Goal: Transaction & Acquisition: Book appointment/travel/reservation

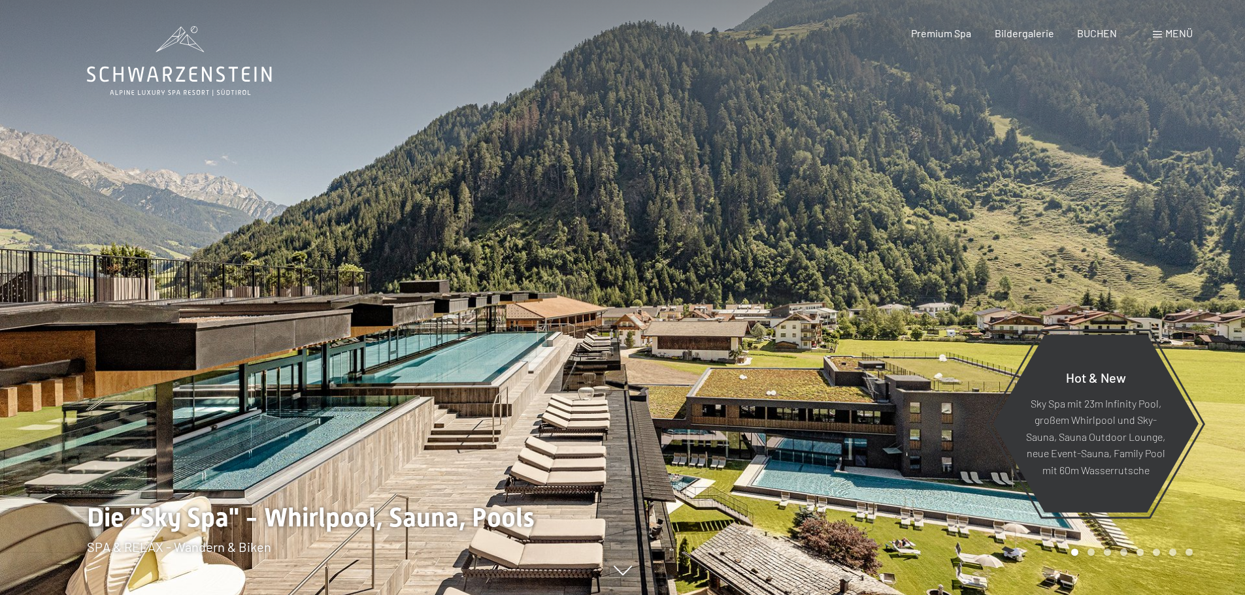
click at [1093, 33] on span "BUCHEN" at bounding box center [1097, 33] width 40 height 12
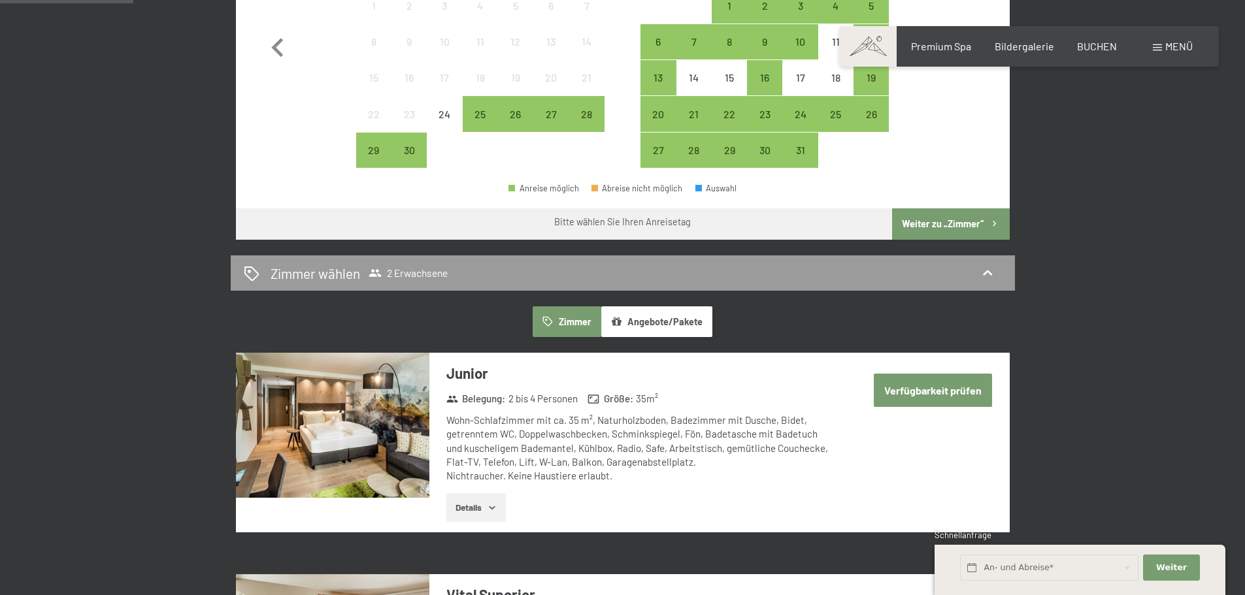
scroll to position [261, 0]
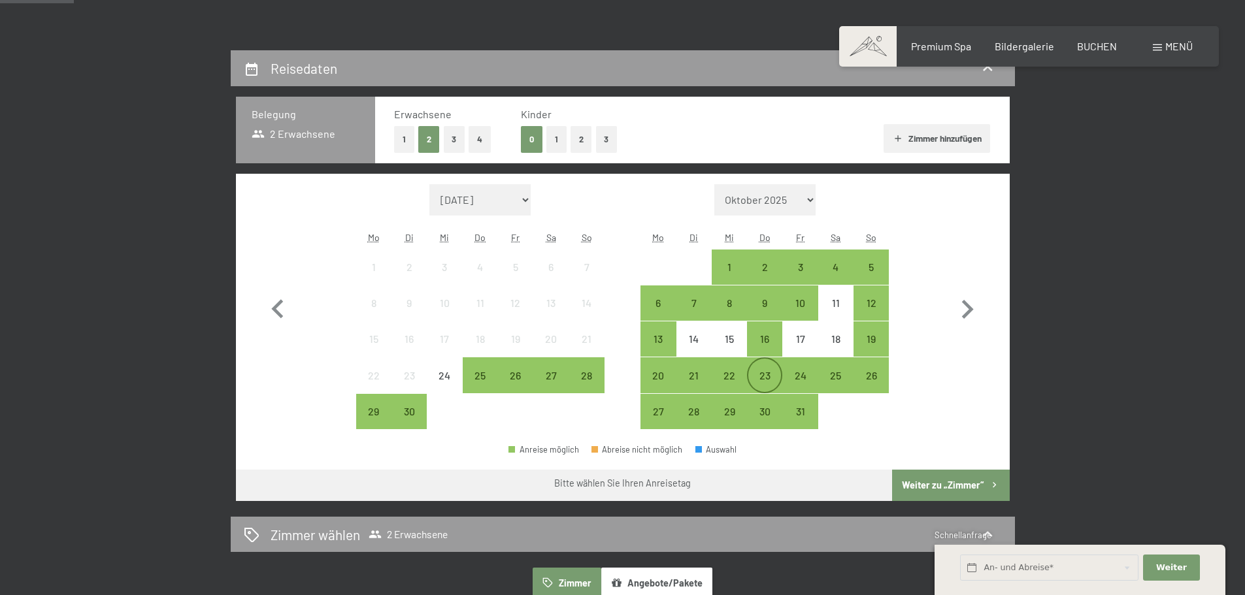
click at [758, 371] on div "23" at bounding box center [764, 387] width 33 height 33
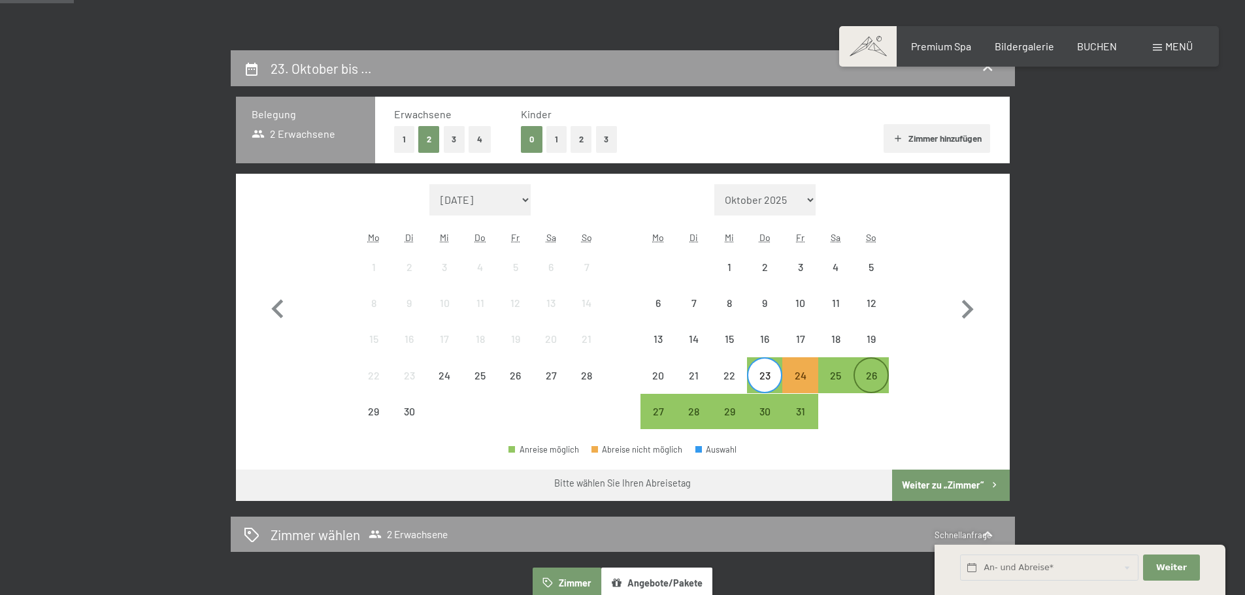
click at [861, 378] on div "26" at bounding box center [871, 387] width 33 height 33
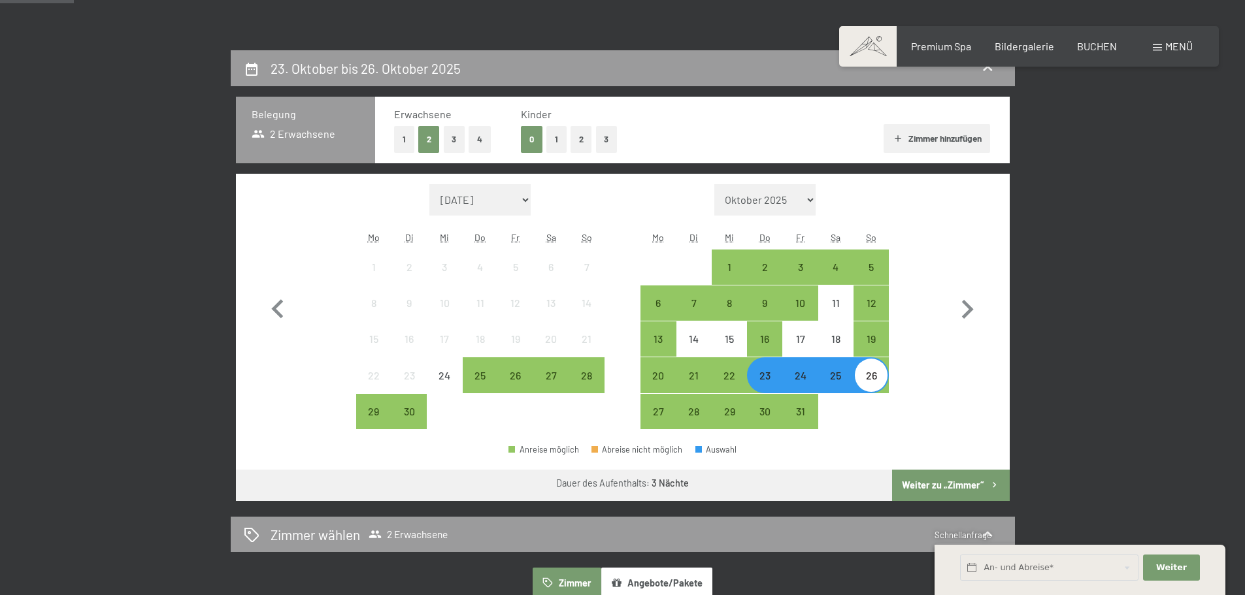
click at [944, 477] on button "Weiter zu „Zimmer“" at bounding box center [950, 485] width 117 height 31
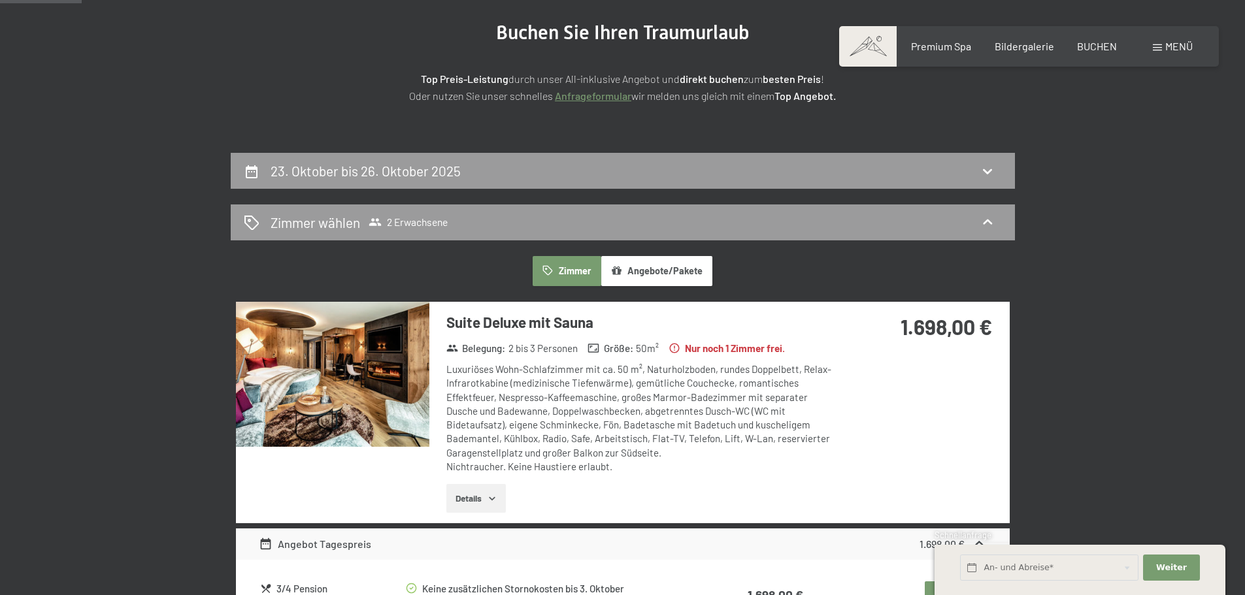
scroll to position [0, 0]
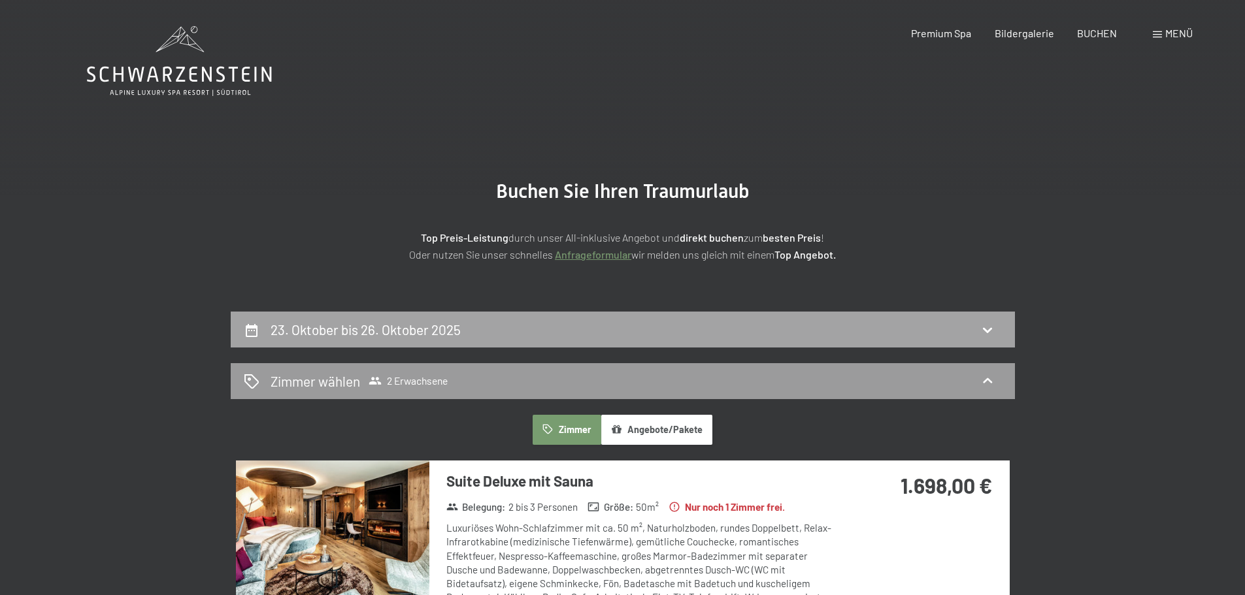
click at [678, 331] on div "23. Oktober bis 26. Oktober 2025" at bounding box center [623, 329] width 758 height 19
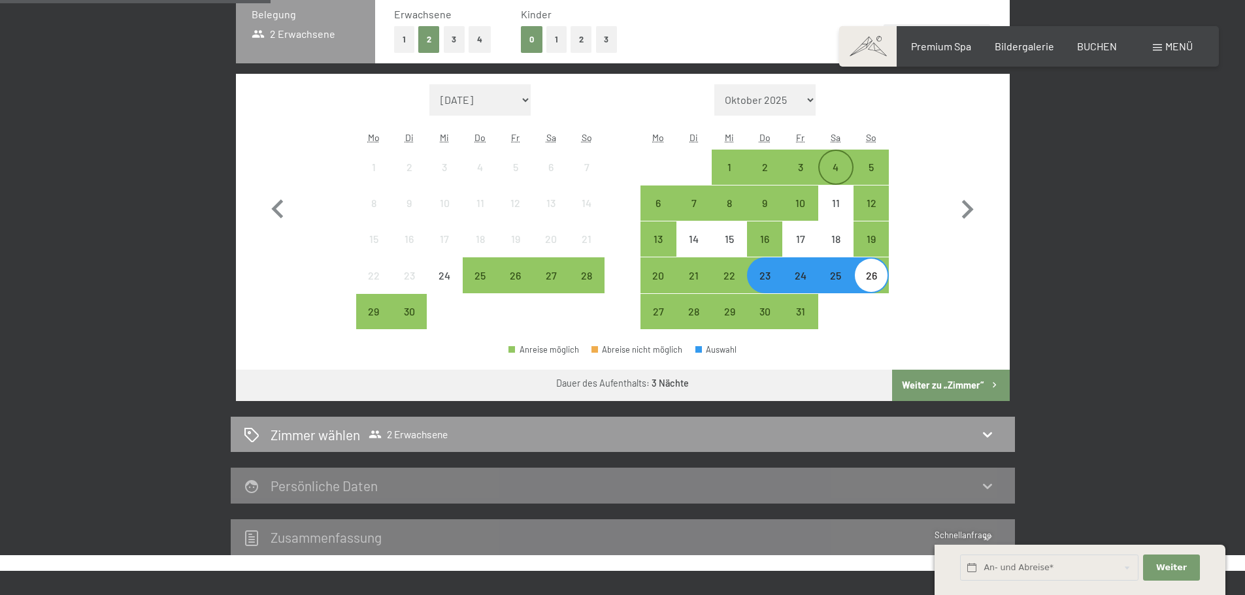
scroll to position [246, 0]
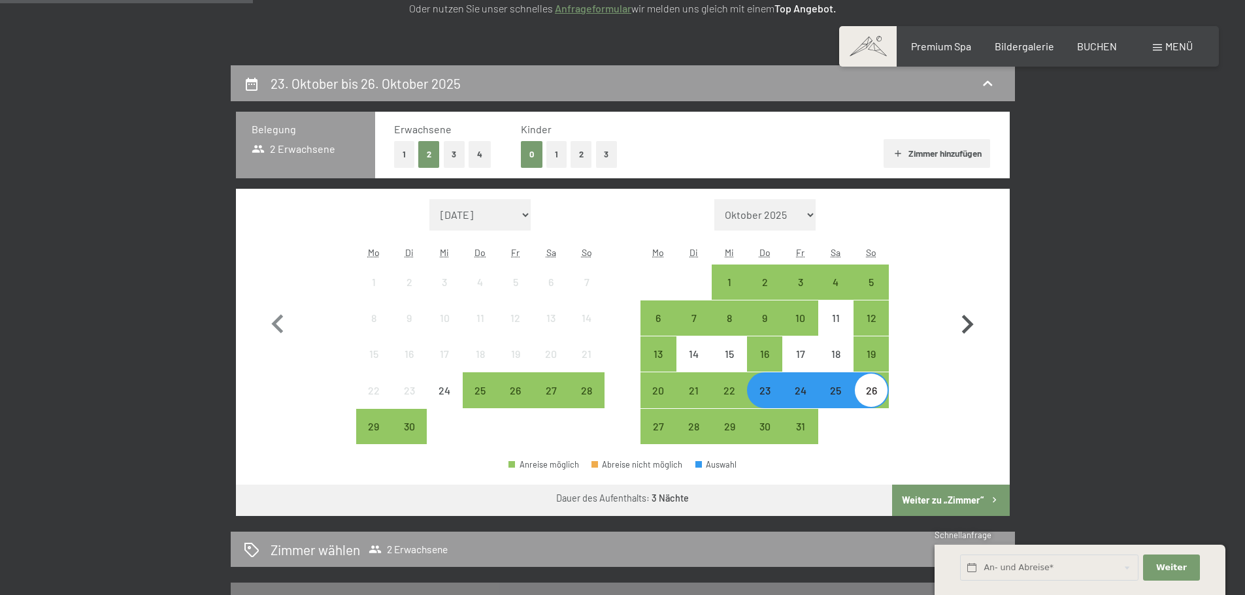
click at [970, 320] on icon "button" at bounding box center [967, 325] width 38 height 38
select select "2025-10-01"
select select "2025-11-01"
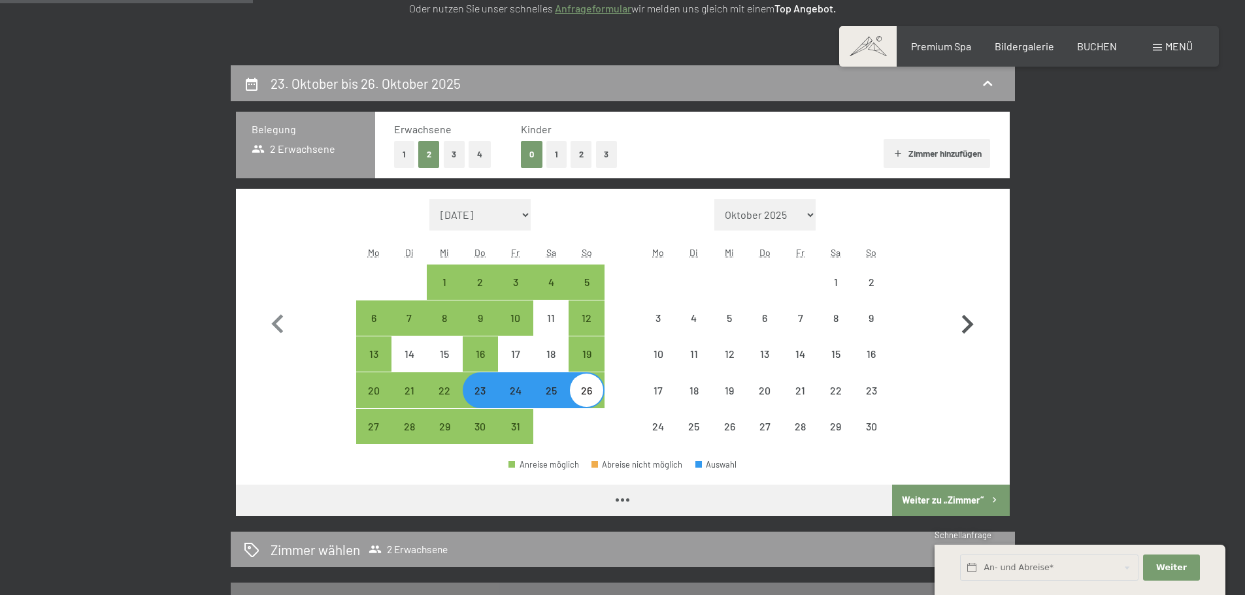
select select "2025-10-01"
select select "2025-11-01"
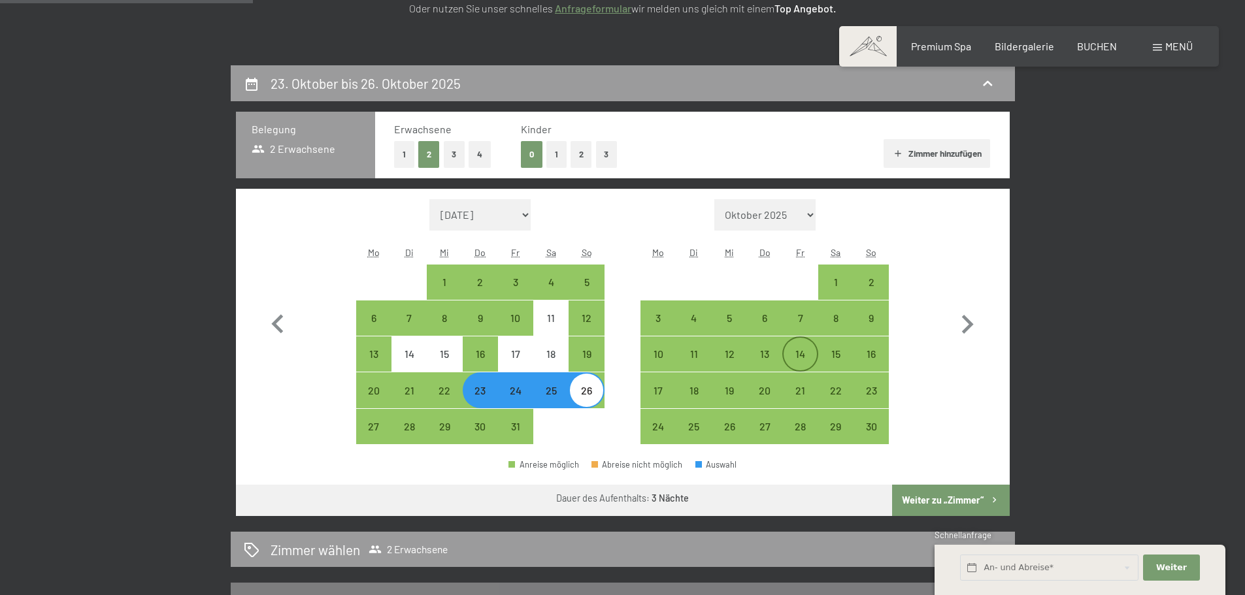
click at [799, 354] on div "14" at bounding box center [800, 365] width 33 height 33
select select "2025-10-01"
select select "2025-11-01"
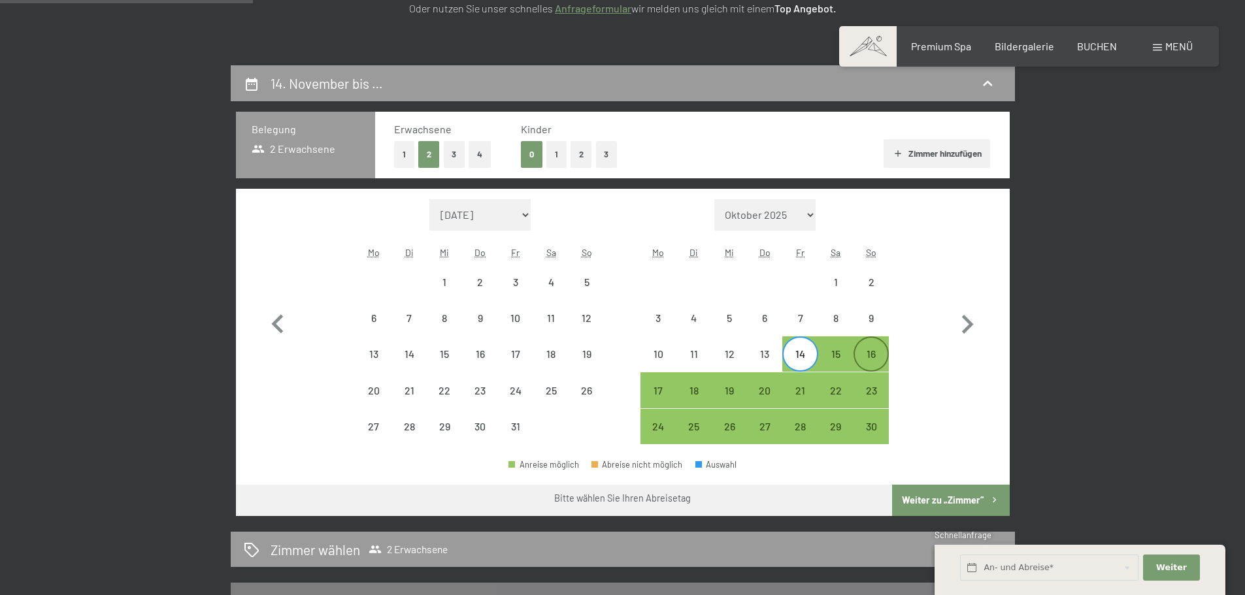
click at [868, 354] on div "16" at bounding box center [871, 365] width 33 height 33
select select "2025-10-01"
select select "2025-11-01"
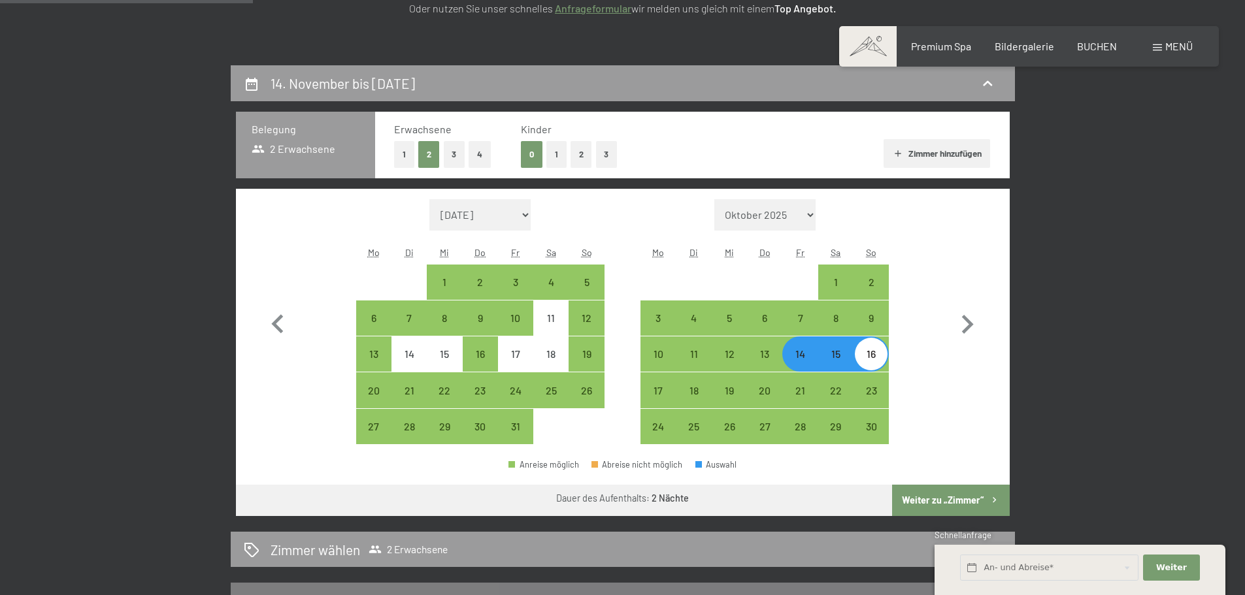
click at [931, 501] on button "Weiter zu „Zimmer“" at bounding box center [950, 500] width 117 height 31
select select "2025-10-01"
select select "2025-11-01"
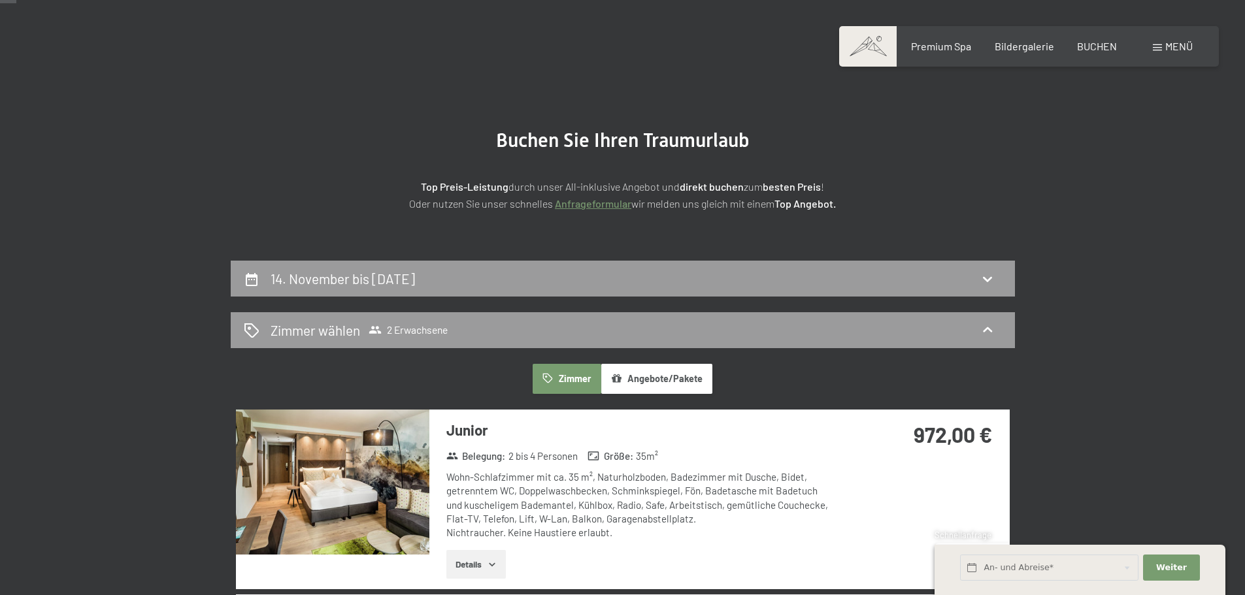
scroll to position [50, 0]
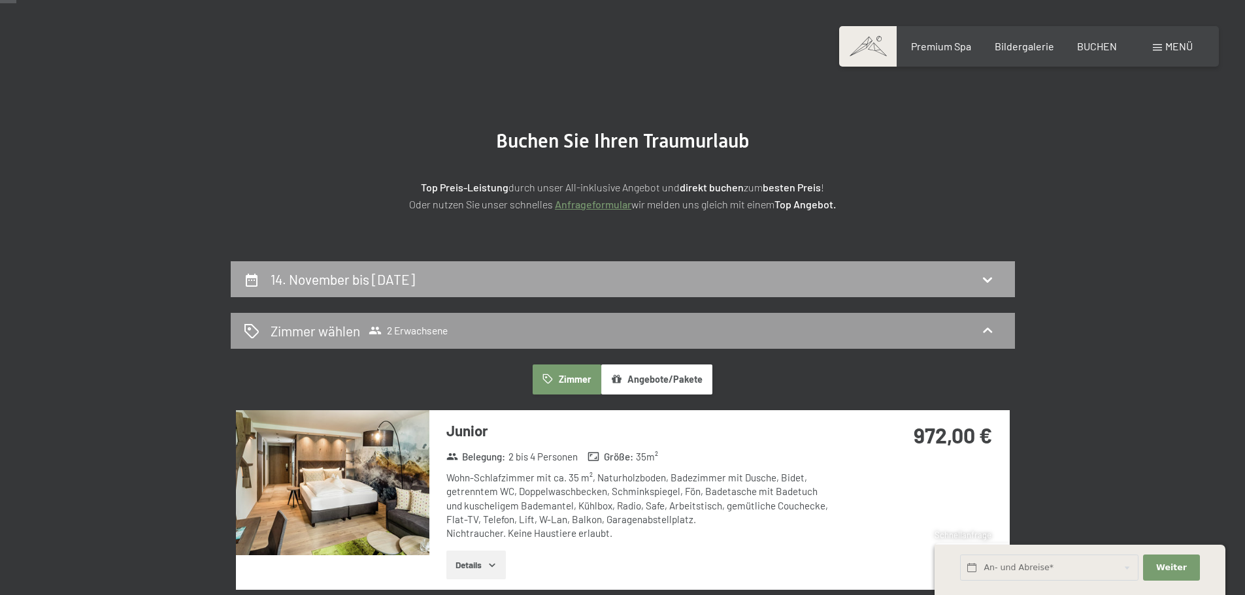
click at [721, 292] on div "14. November bis 16. November 2025" at bounding box center [623, 279] width 784 height 36
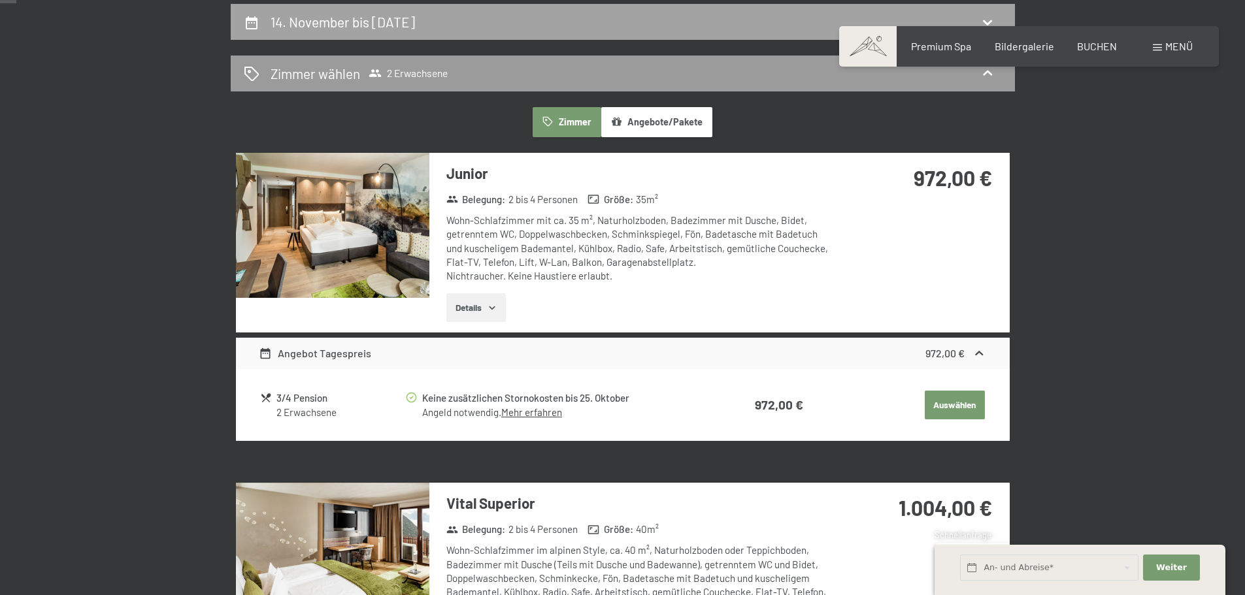
select select "2025-10-01"
select select "2025-11-01"
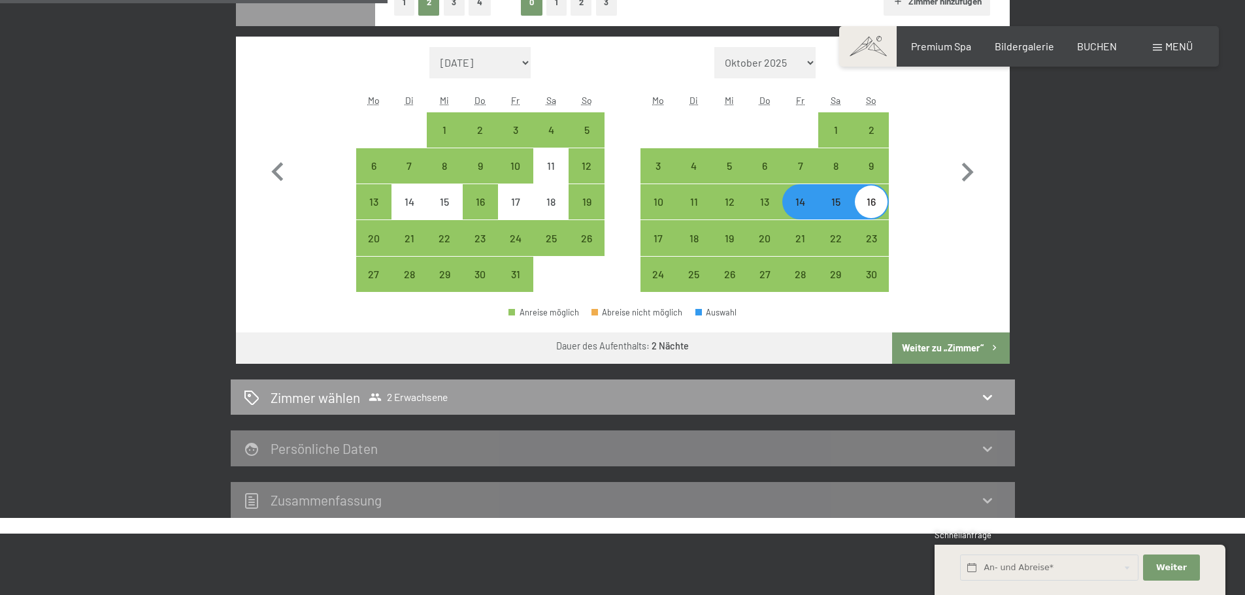
scroll to position [377, 0]
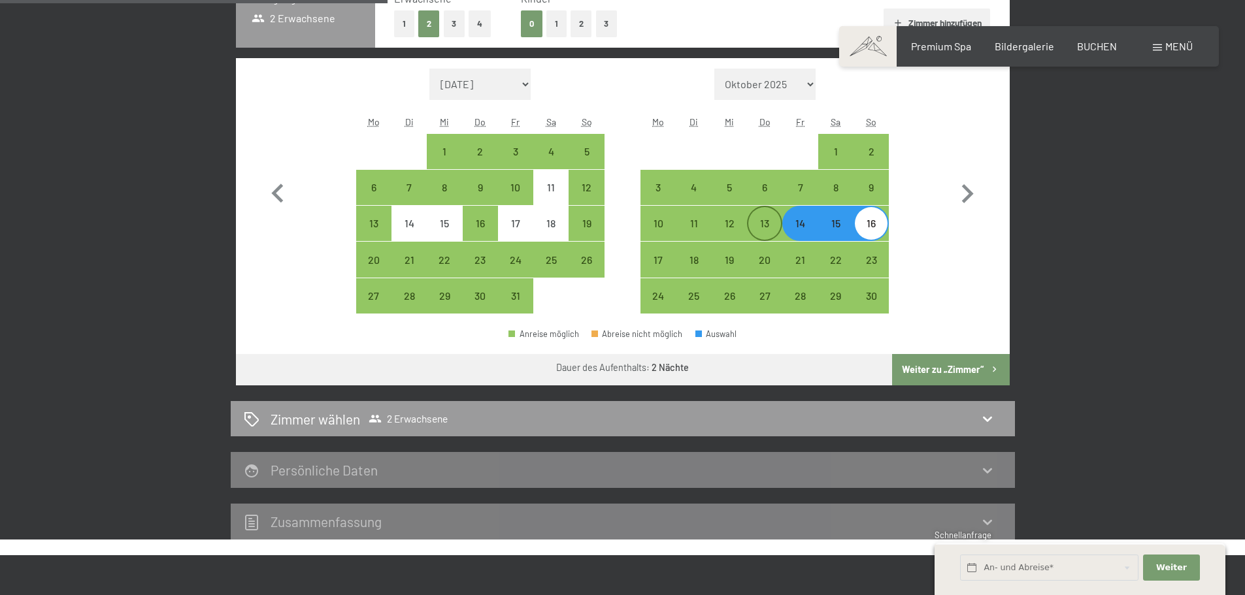
click at [771, 228] on div "13" at bounding box center [764, 234] width 33 height 33
select select "2025-10-01"
select select "2025-11-01"
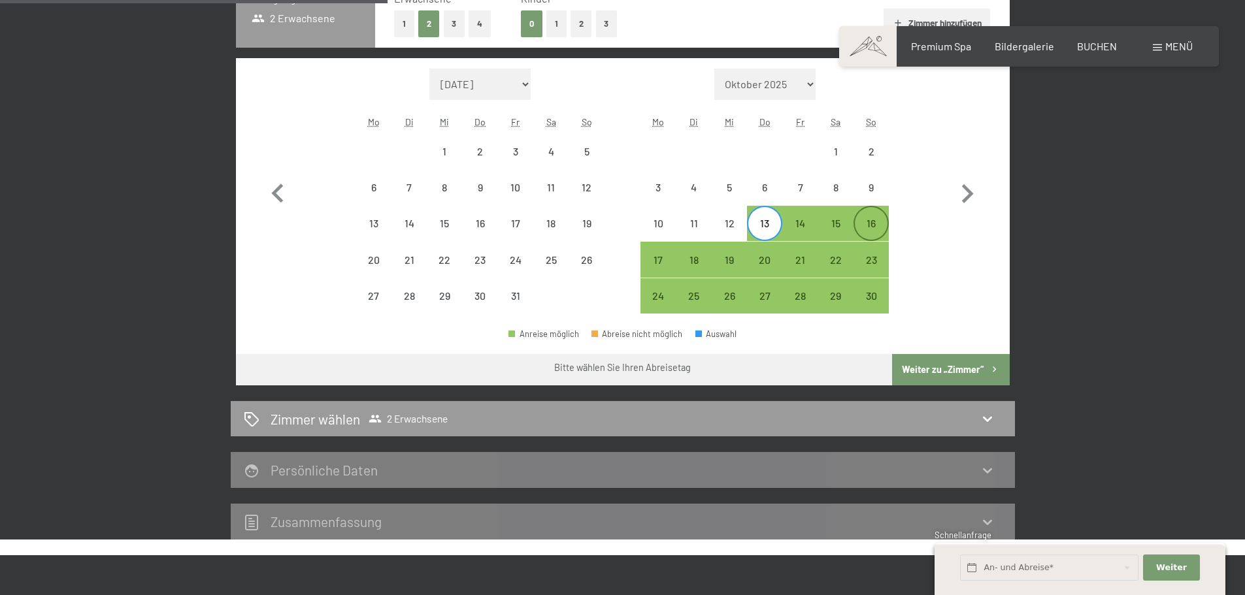
click at [861, 229] on div "16" at bounding box center [871, 234] width 33 height 33
select select "2025-10-01"
select select "2025-11-01"
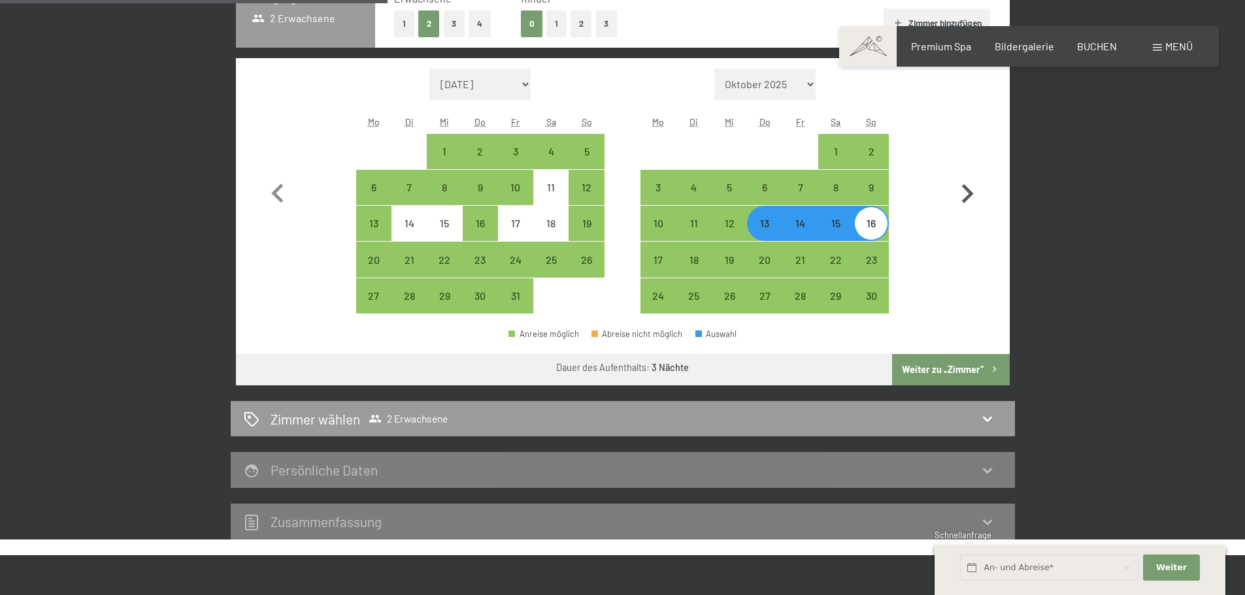
click at [982, 371] on button "Weiter zu „Zimmer“" at bounding box center [950, 369] width 117 height 31
select select "2025-10-01"
select select "2025-11-01"
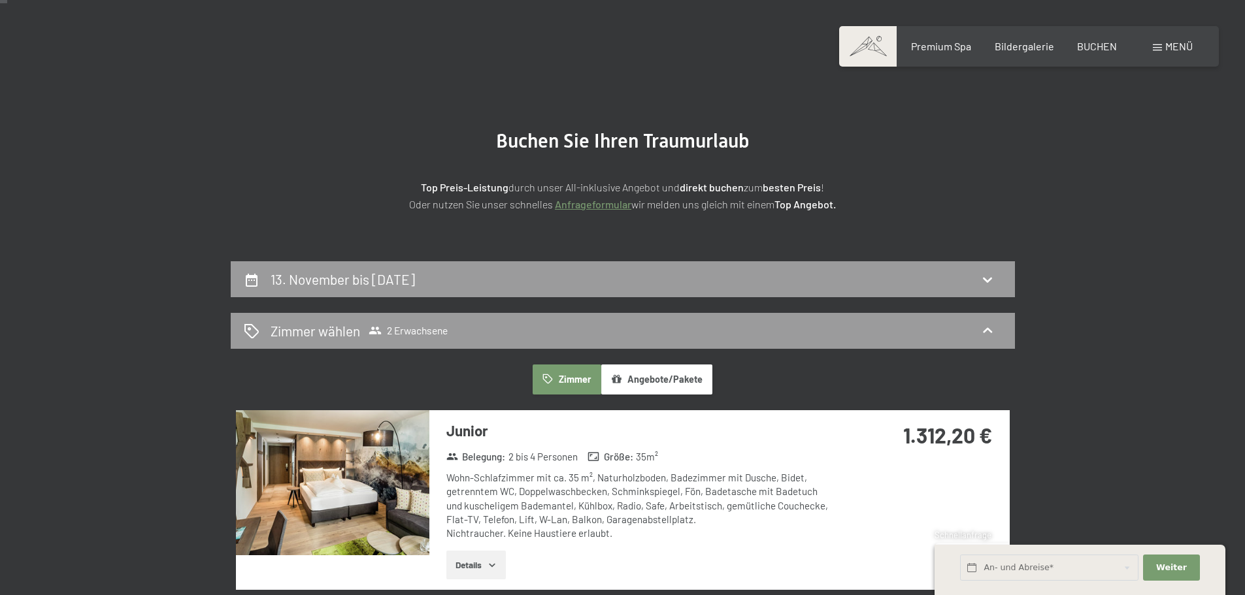
scroll to position [0, 0]
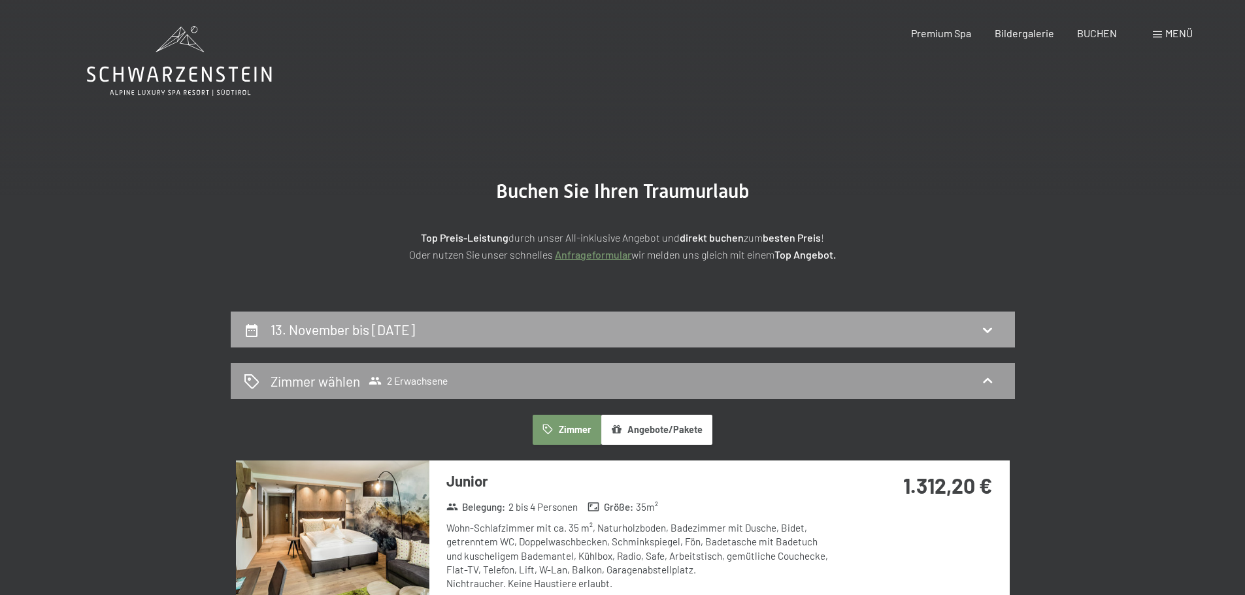
click at [376, 328] on h2 "13. November bis 16. November 2025" at bounding box center [343, 330] width 144 height 16
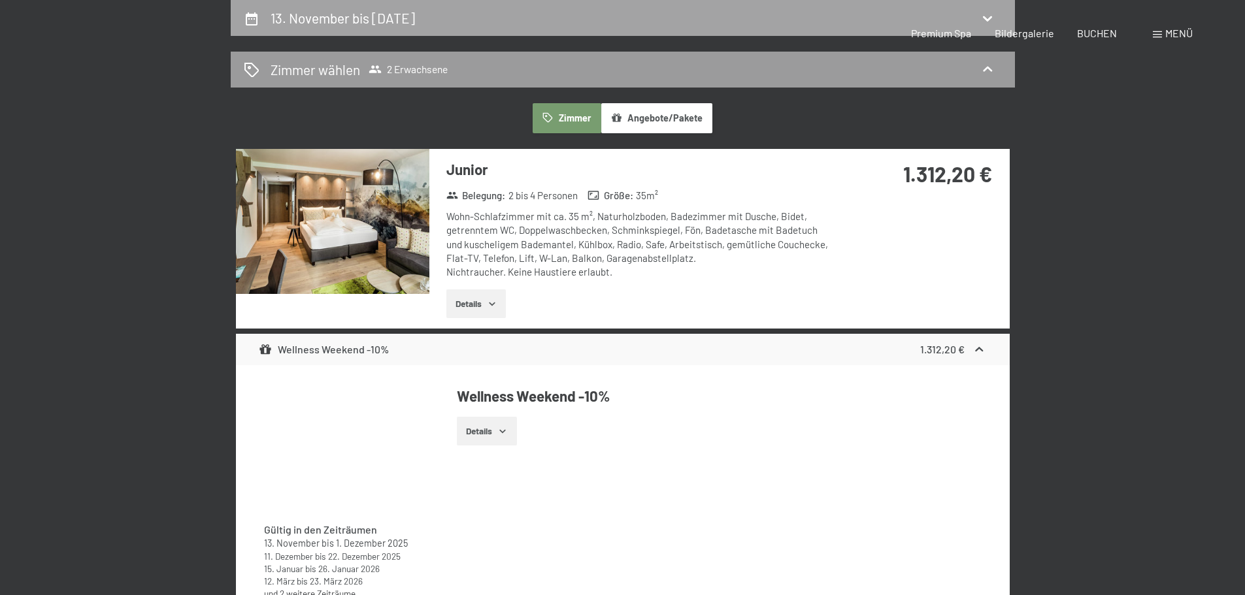
select select "2025-10-01"
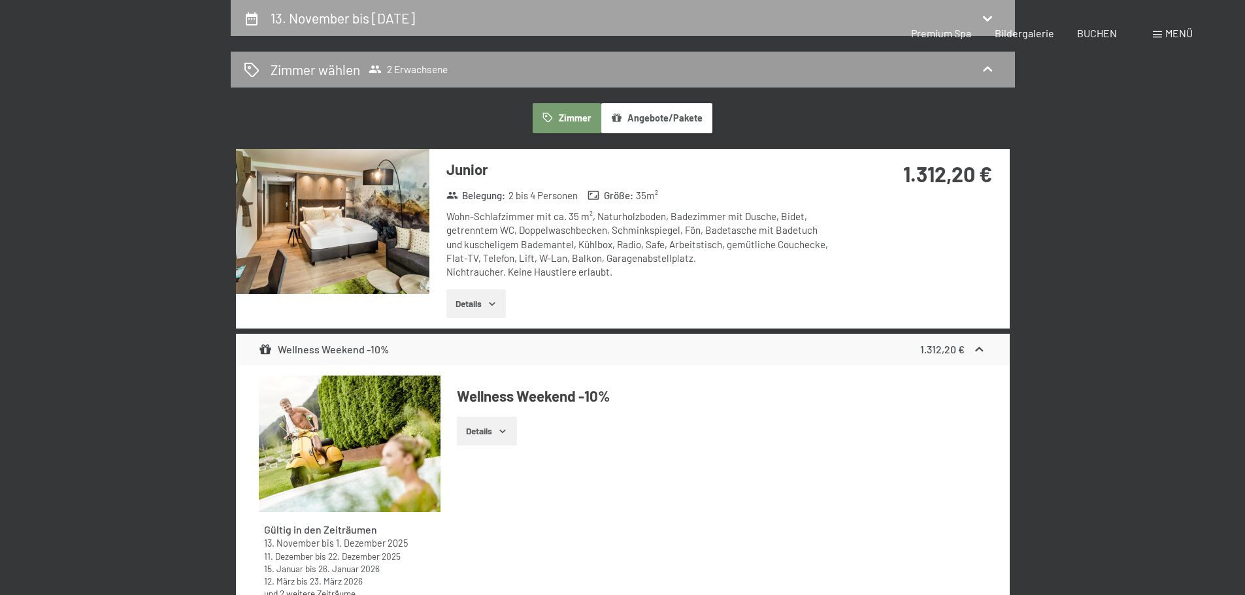
select select "2025-11-01"
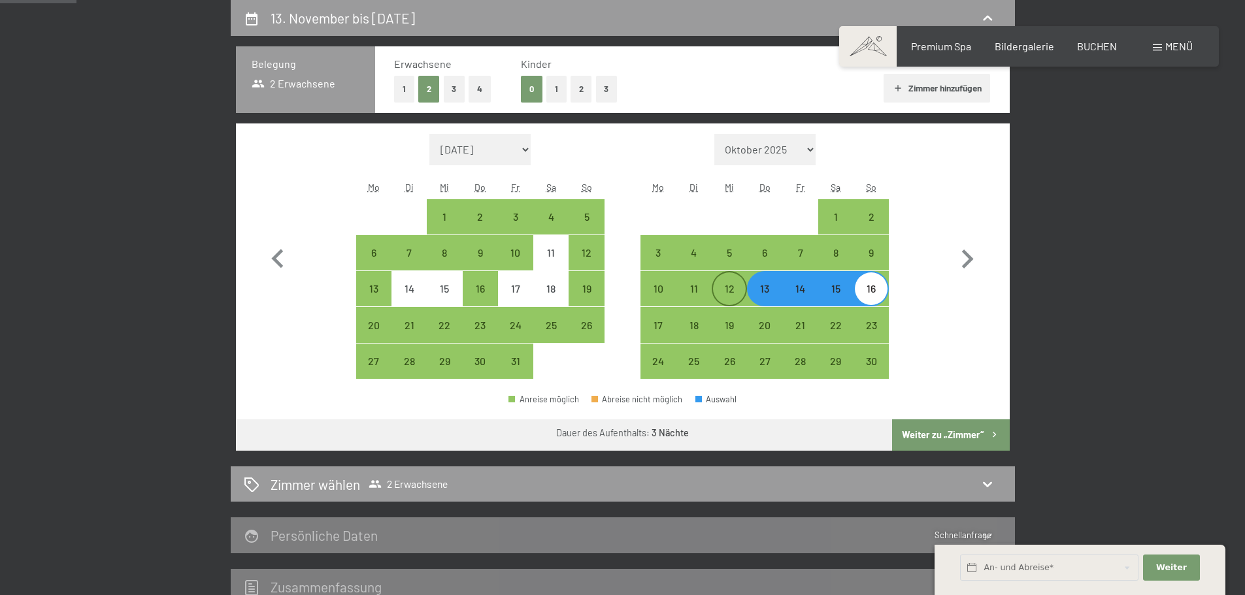
click at [730, 299] on div "12" at bounding box center [729, 300] width 33 height 33
select select "2025-10-01"
select select "2025-11-01"
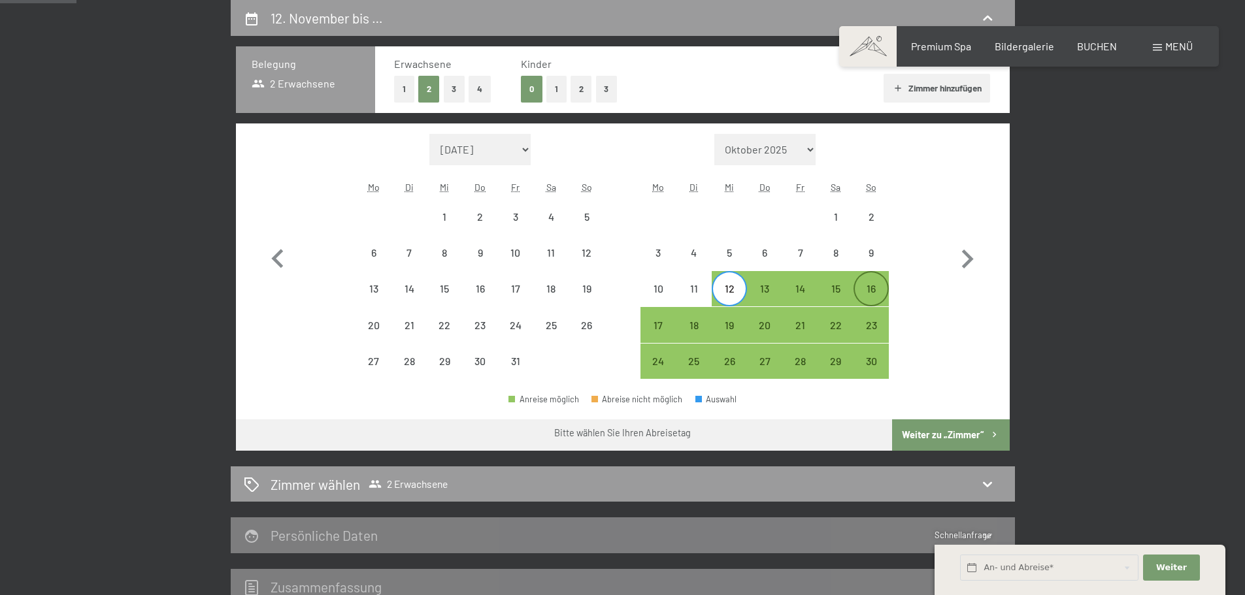
click at [872, 295] on div "16" at bounding box center [871, 300] width 33 height 33
select select "2025-10-01"
select select "2025-11-01"
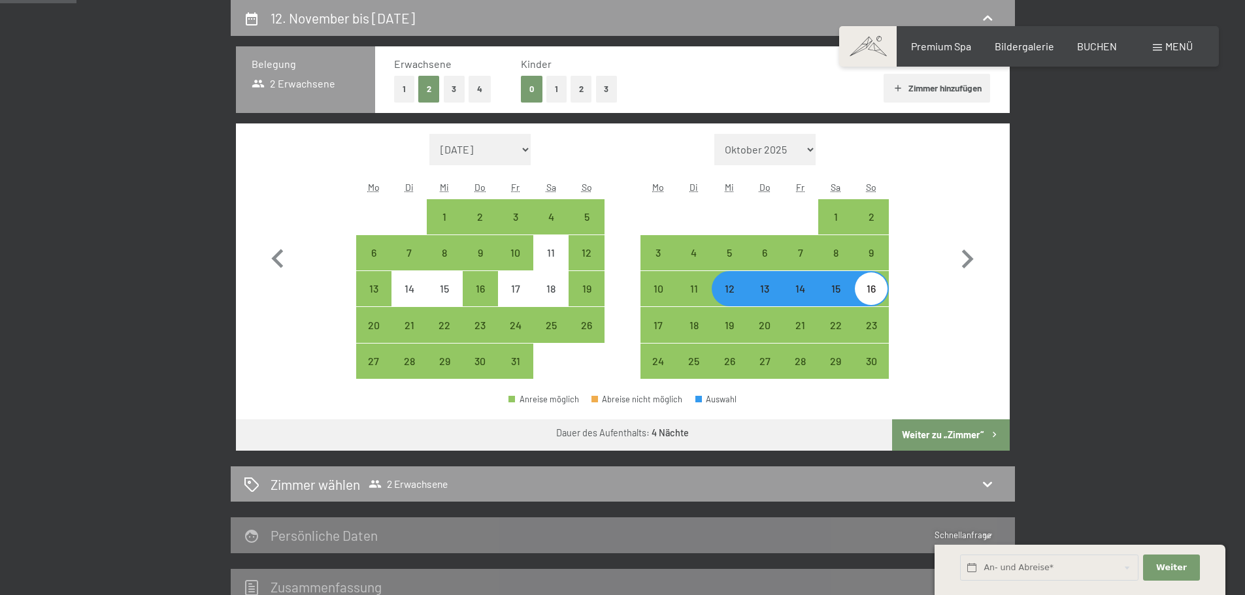
click at [929, 442] on button "Weiter zu „Zimmer“" at bounding box center [950, 435] width 117 height 31
select select "2025-10-01"
select select "2025-11-01"
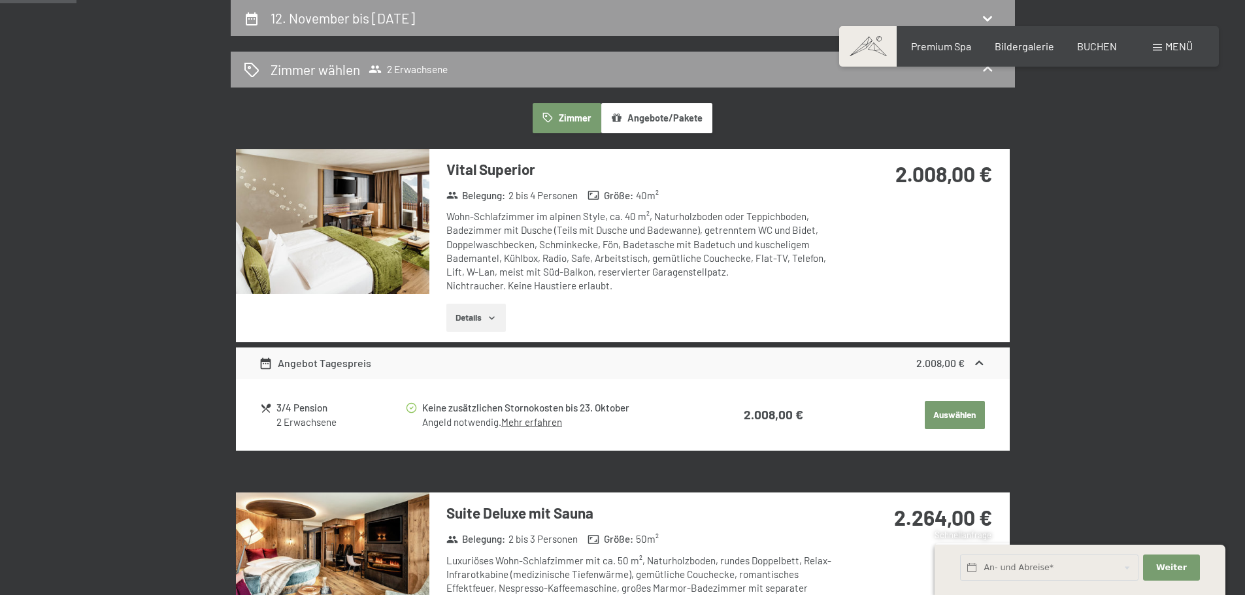
click at [681, 118] on button "Angebote/Pakete" at bounding box center [656, 118] width 111 height 30
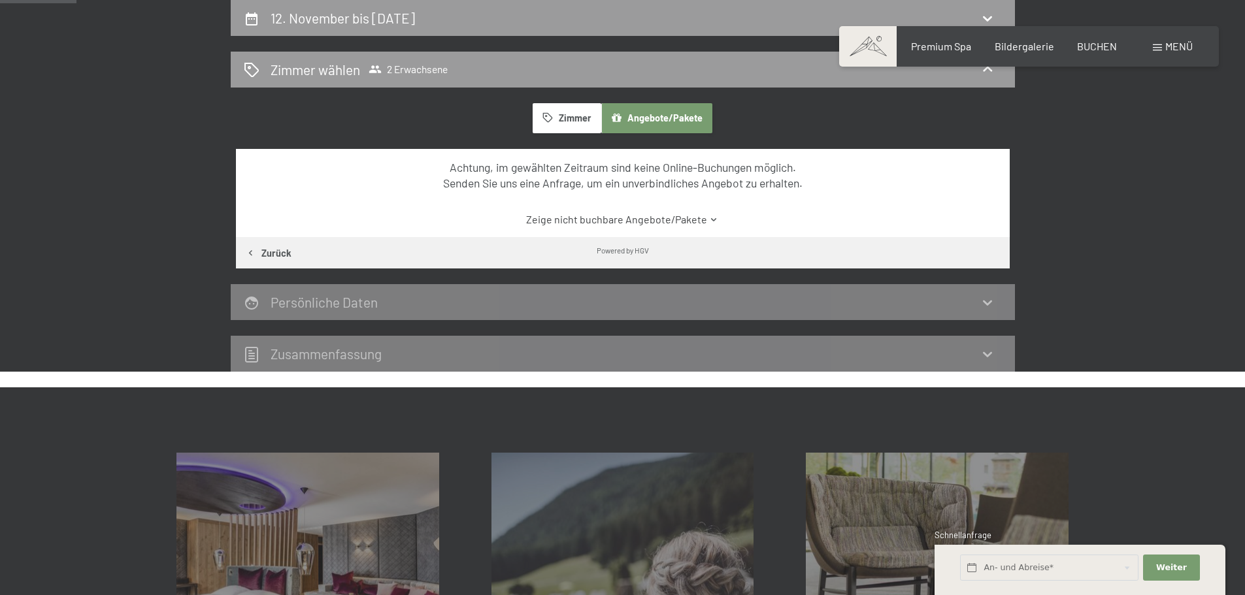
click at [631, 216] on link "Zeige nicht buchbare Angebote/Pakete" at bounding box center [622, 219] width 727 height 14
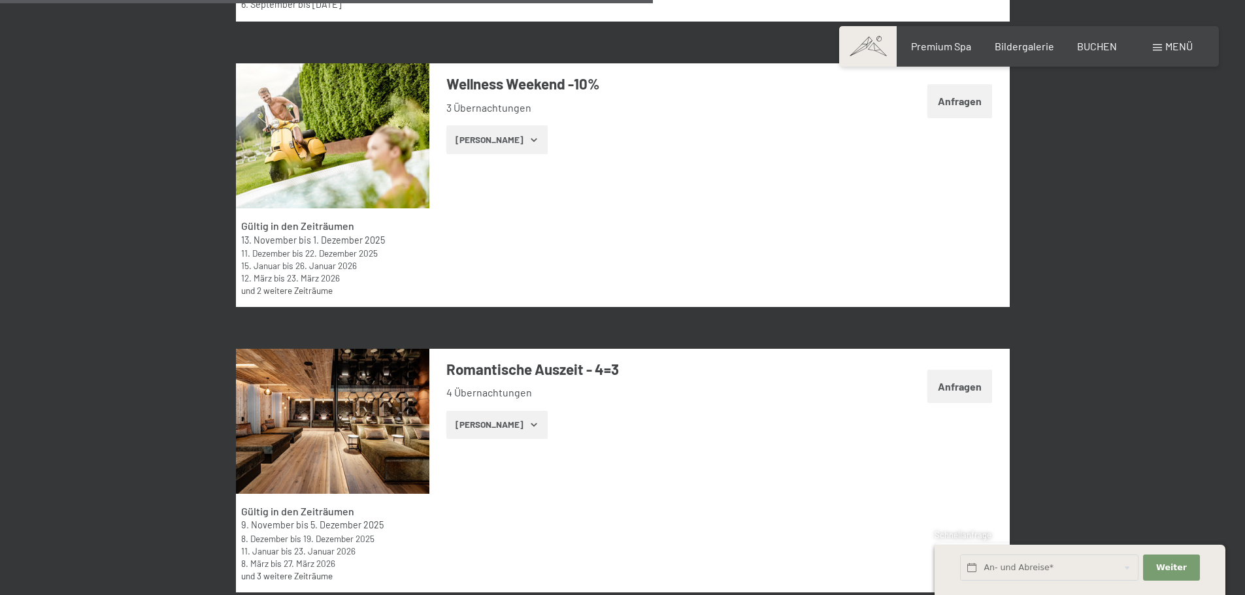
scroll to position [2795, 0]
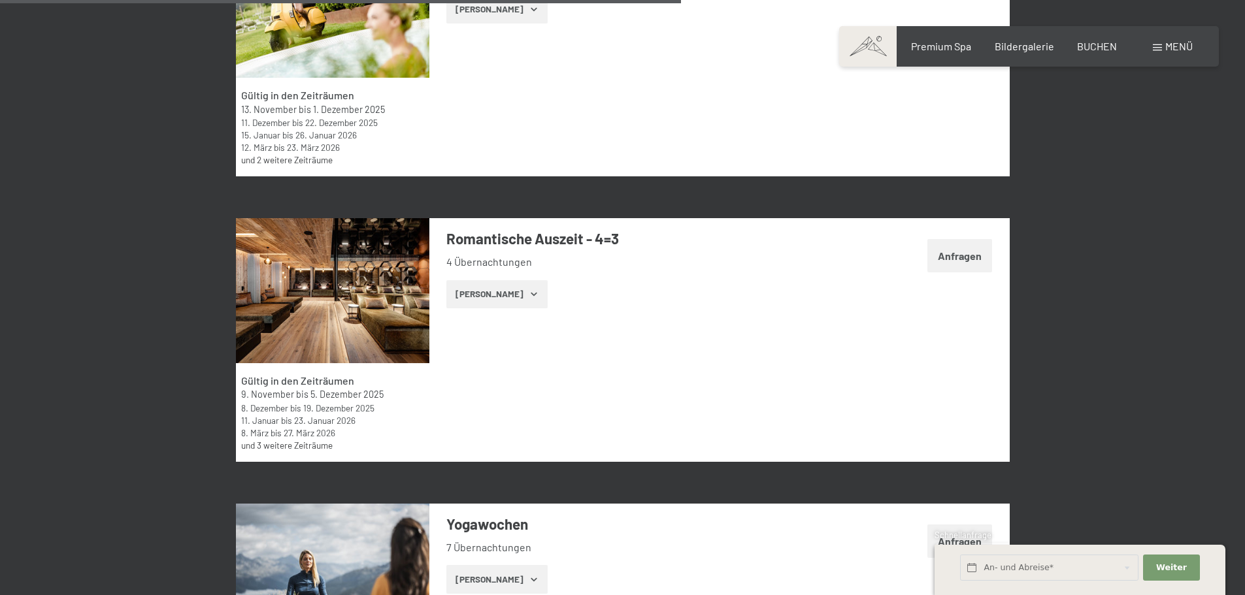
click at [507, 295] on button "Zeige Zimmer" at bounding box center [496, 294] width 101 height 29
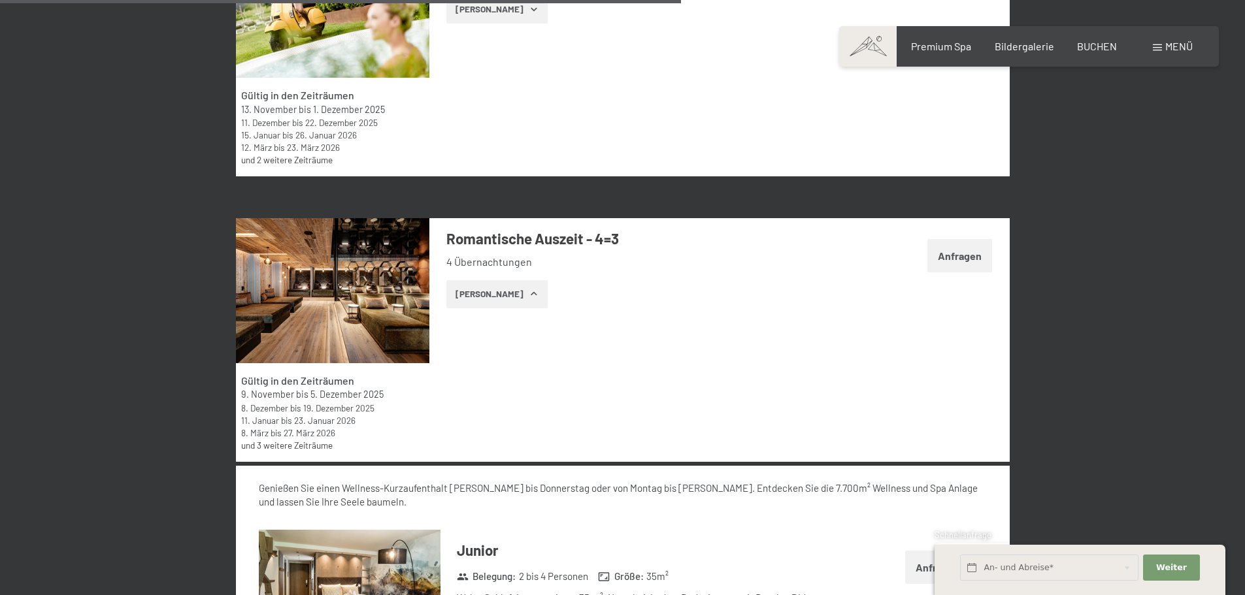
click at [492, 296] on button "Zeige Zimmer" at bounding box center [496, 294] width 101 height 29
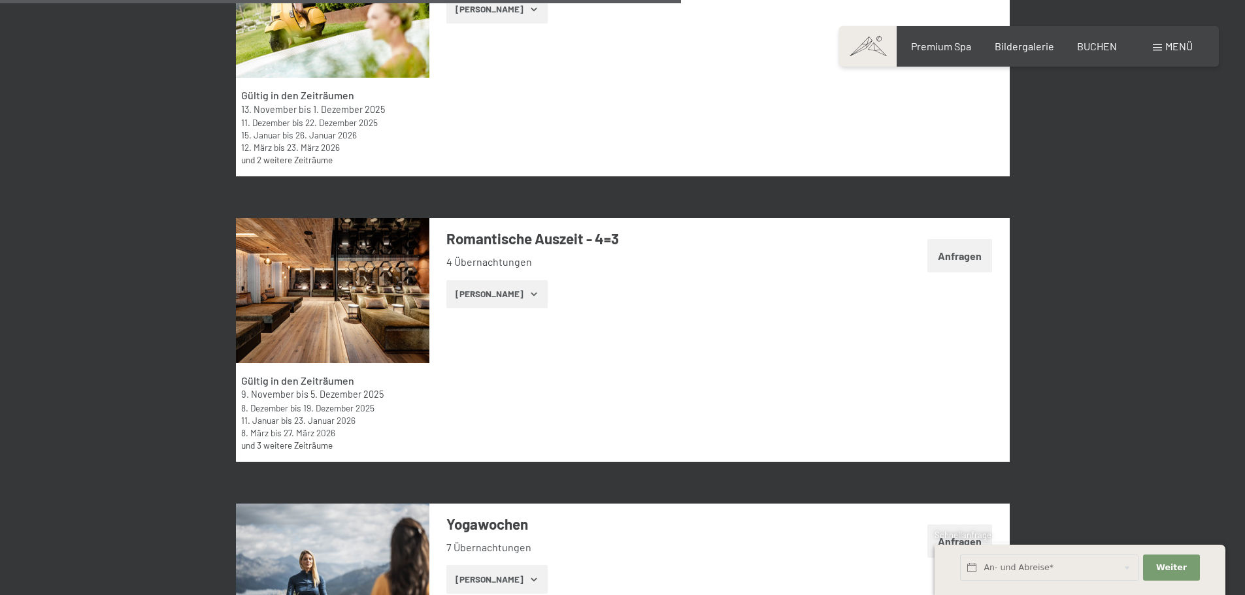
click at [492, 296] on button "Zeige Zimmer" at bounding box center [496, 294] width 101 height 29
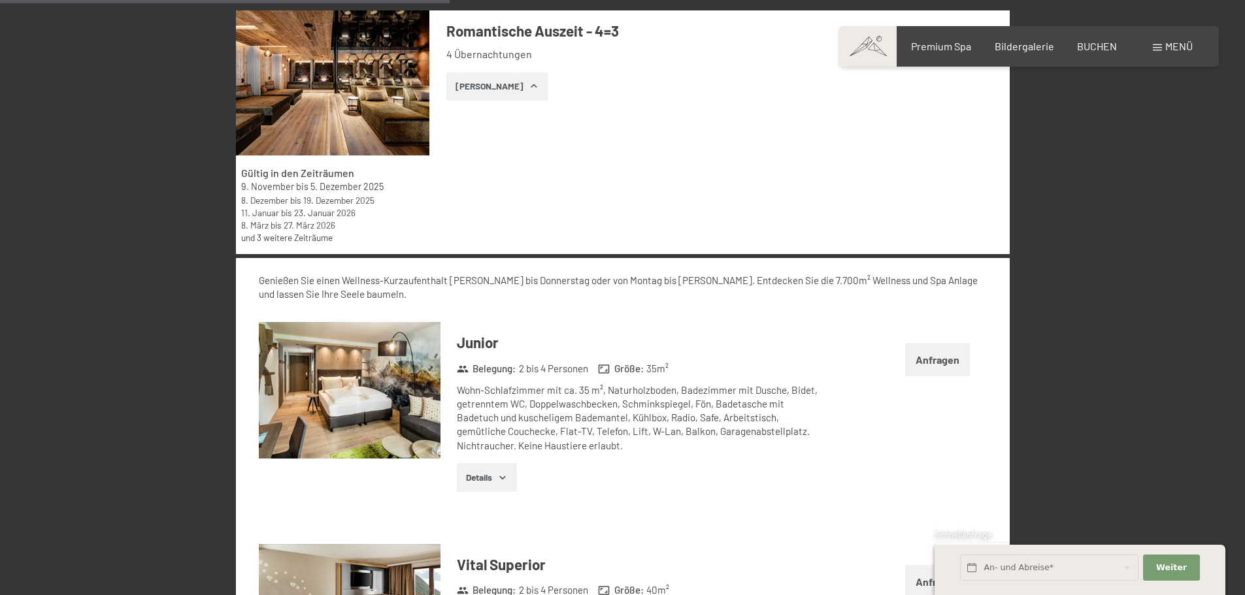
scroll to position [3057, 0]
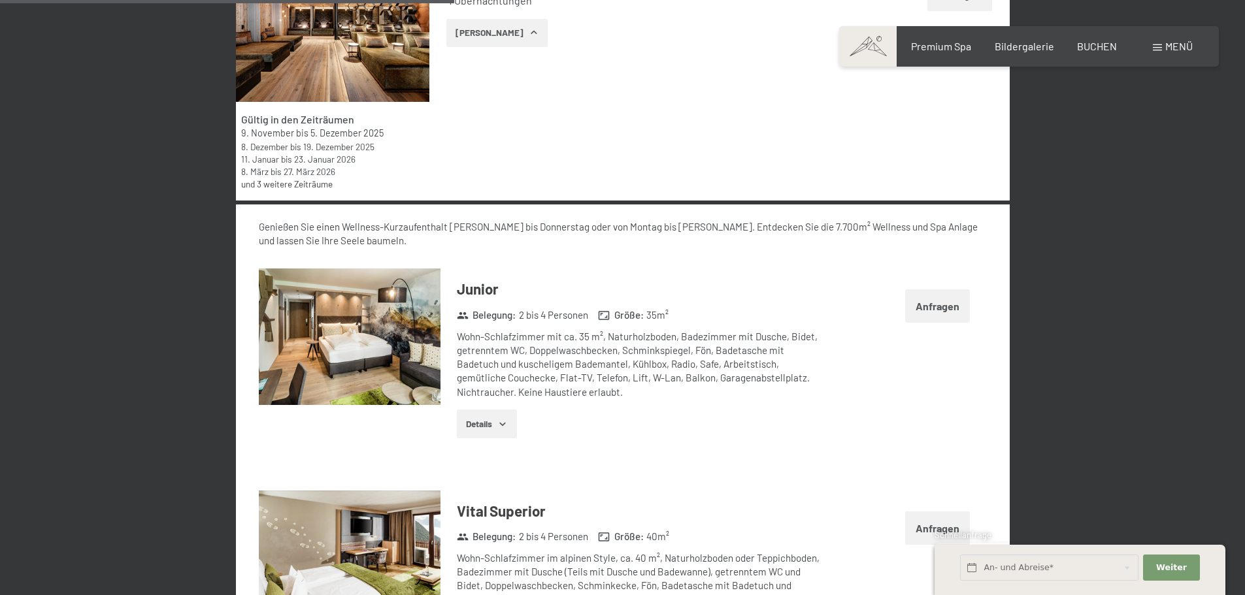
click at [484, 425] on button "Details" at bounding box center [486, 424] width 59 height 29
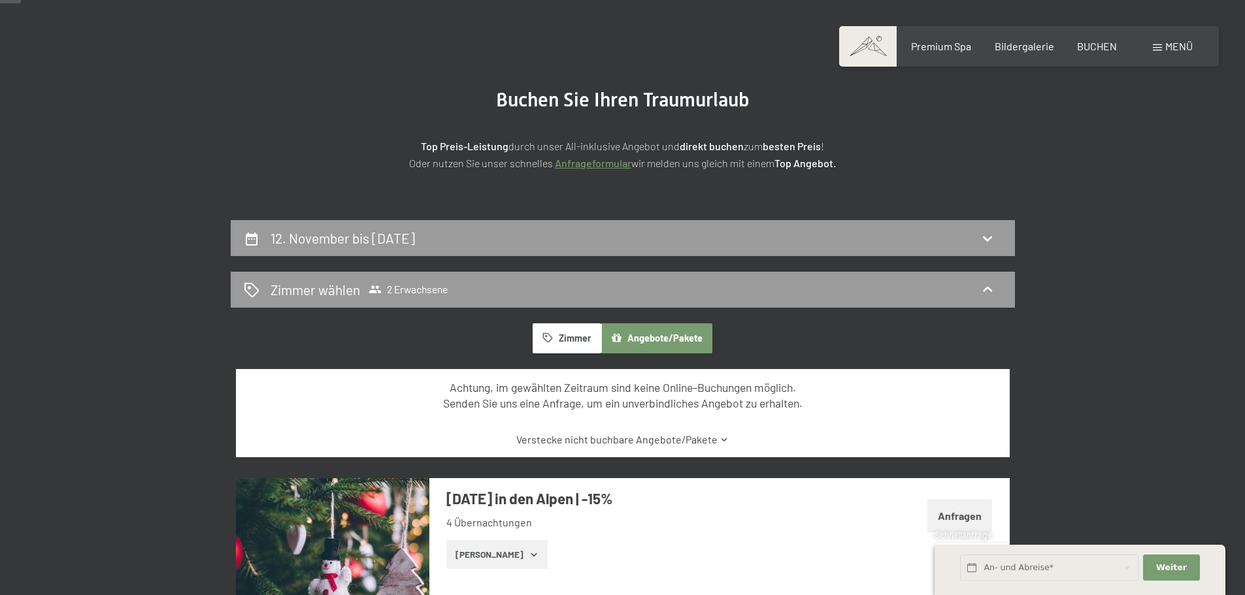
scroll to position [0, 0]
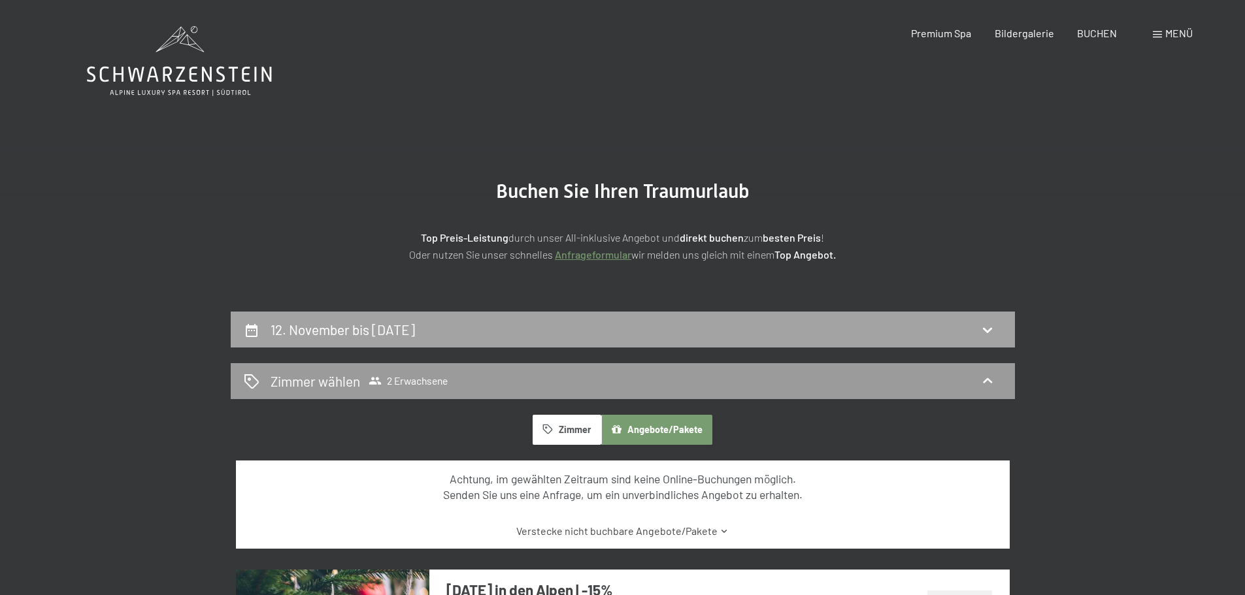
click at [415, 328] on h2 "12. November bis 16. November 2025" at bounding box center [343, 330] width 144 height 16
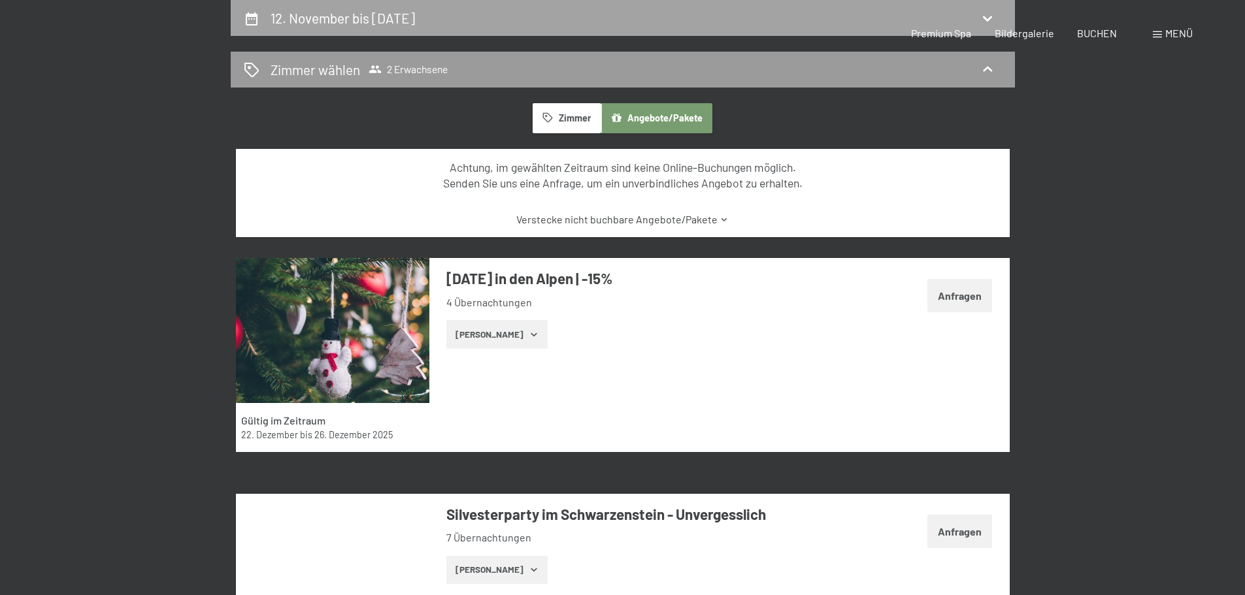
select select "2025-10-01"
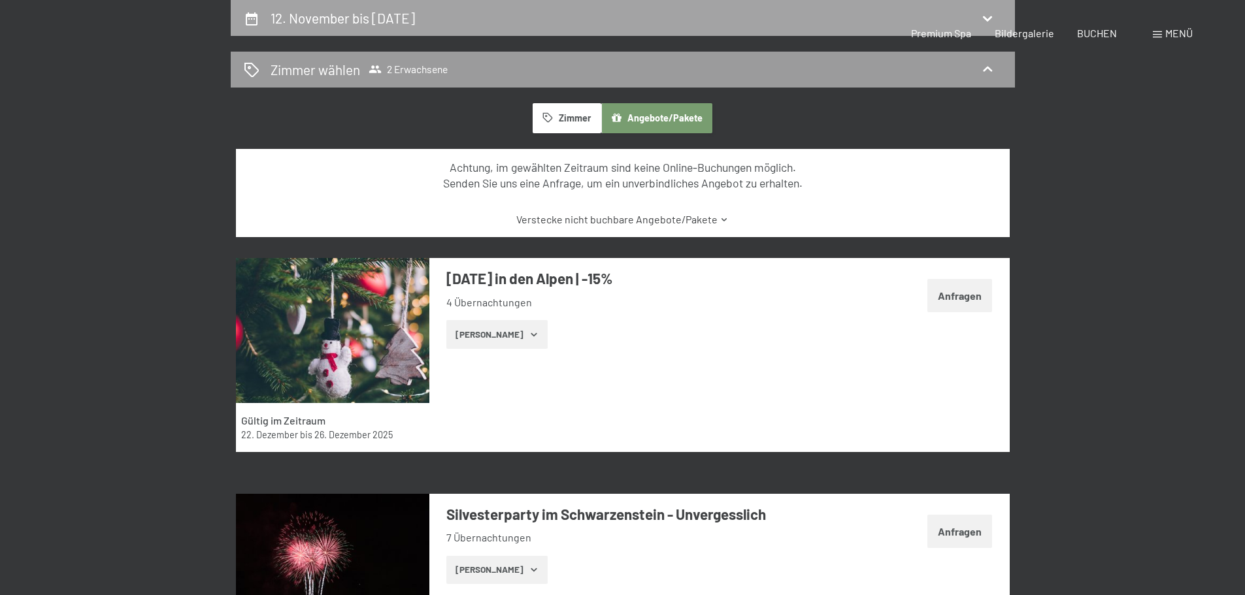
select select "2025-11-01"
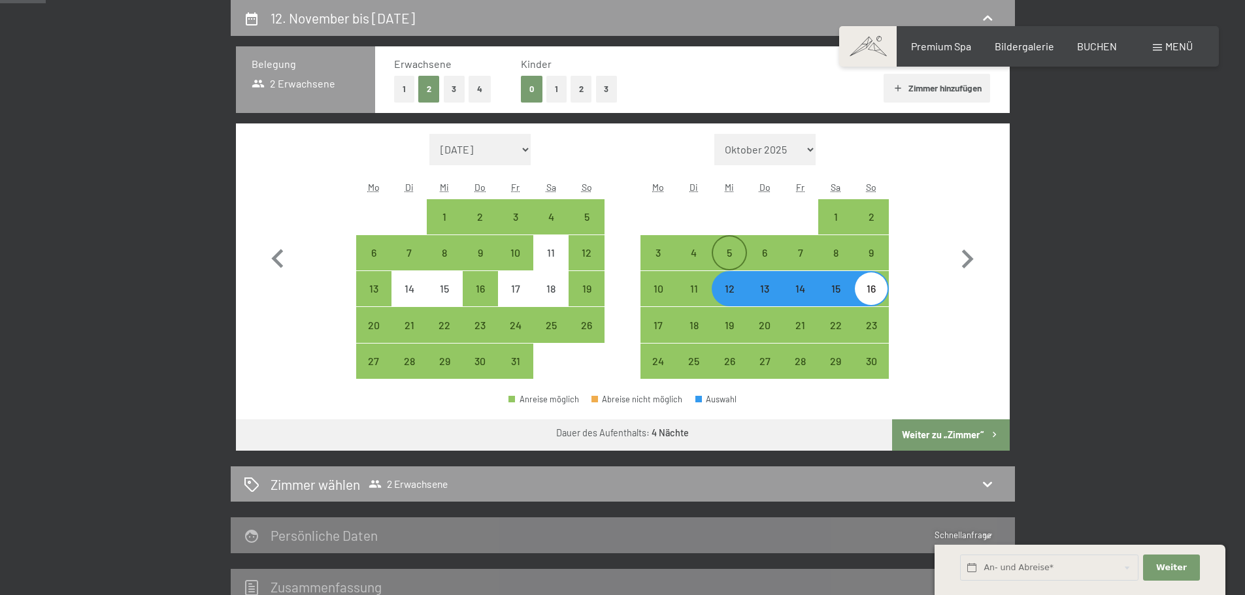
click at [731, 262] on div "5" at bounding box center [729, 264] width 33 height 33
select select "2025-10-01"
select select "2025-11-01"
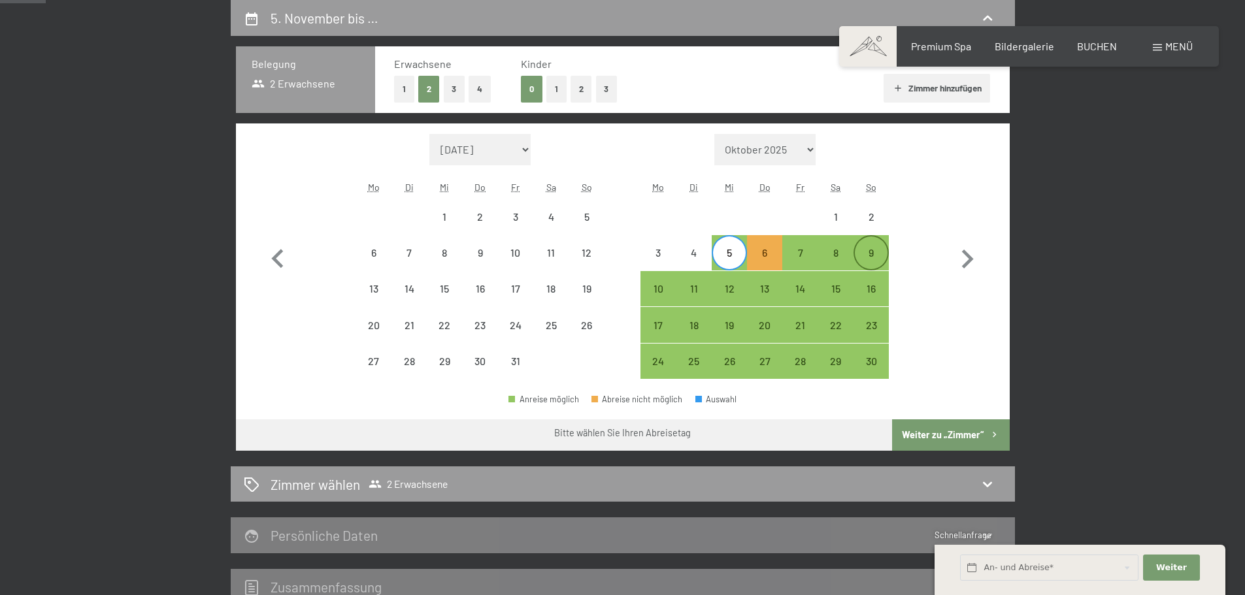
click at [875, 257] on div "9" at bounding box center [871, 264] width 33 height 33
select select "2025-10-01"
select select "2025-11-01"
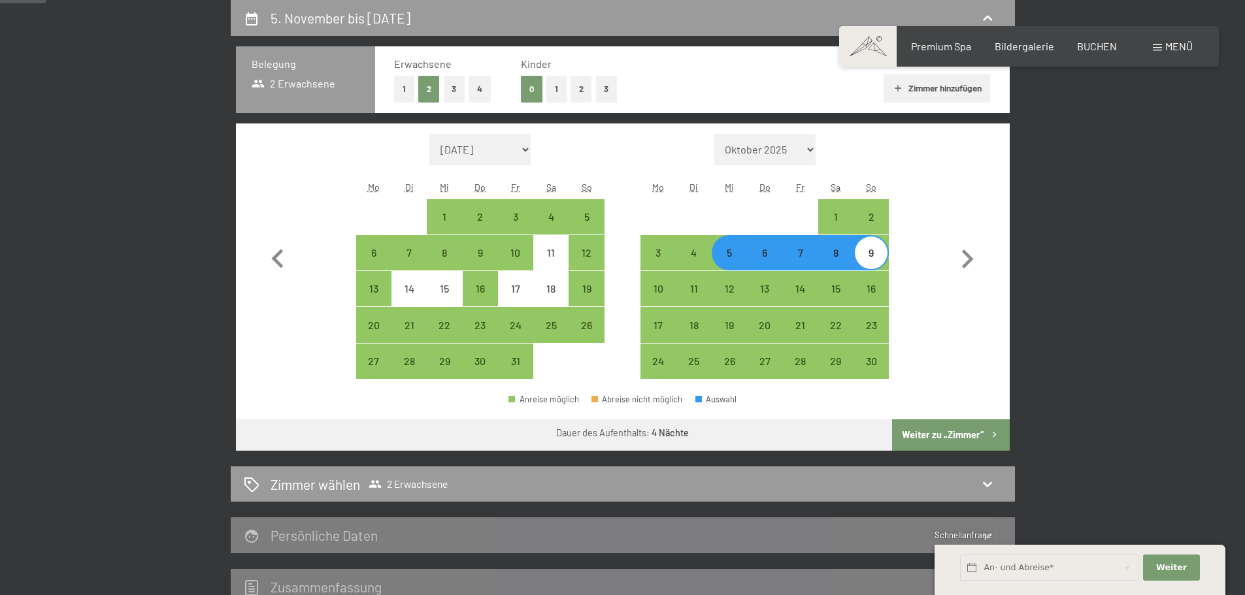
click at [934, 433] on button "Weiter zu „Zimmer“" at bounding box center [950, 435] width 117 height 31
select select "2025-10-01"
select select "2025-11-01"
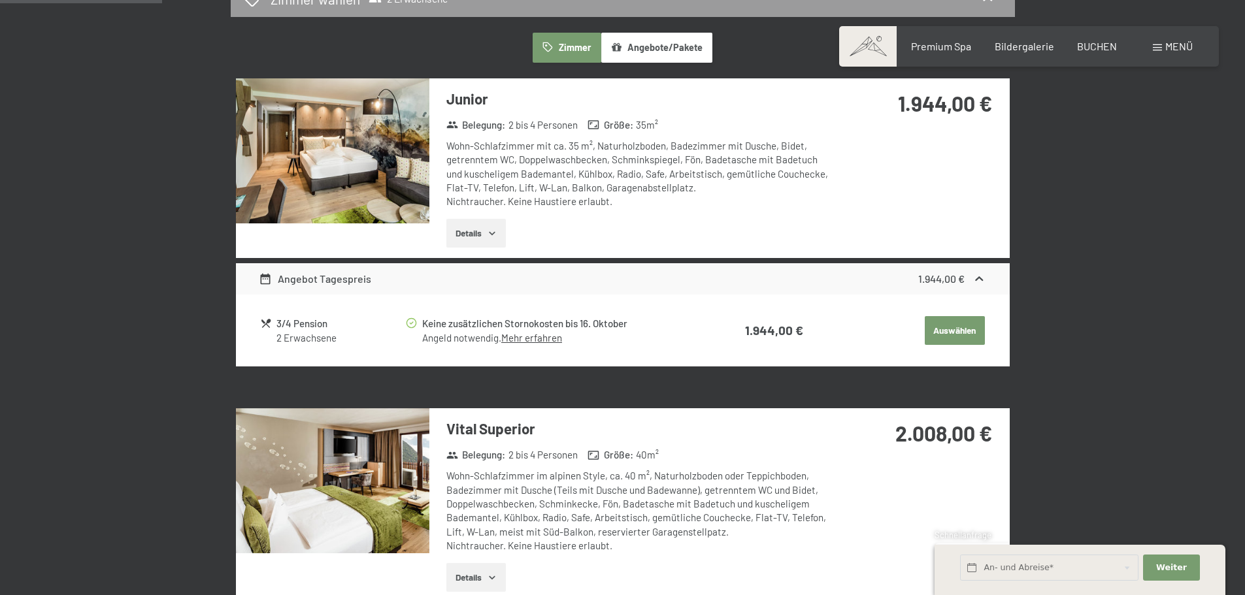
scroll to position [442, 0]
